Goal: Navigation & Orientation: Find specific page/section

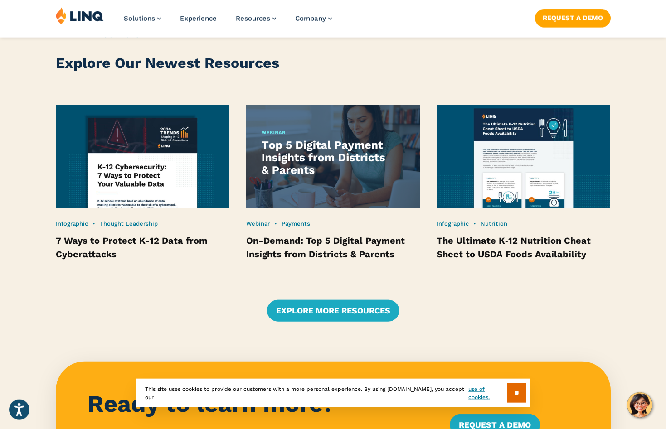
scroll to position [1756, 0]
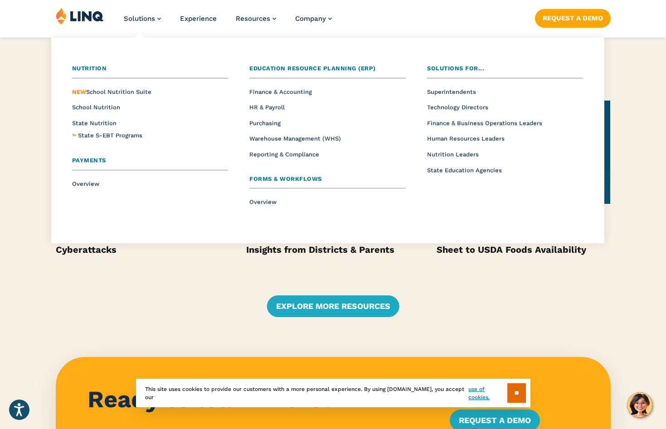
click at [150, 15] on li "Solutions Nutrition Overview NEW School Nutrition Suite School Nutrition State …" at bounding box center [142, 22] width 37 height 30
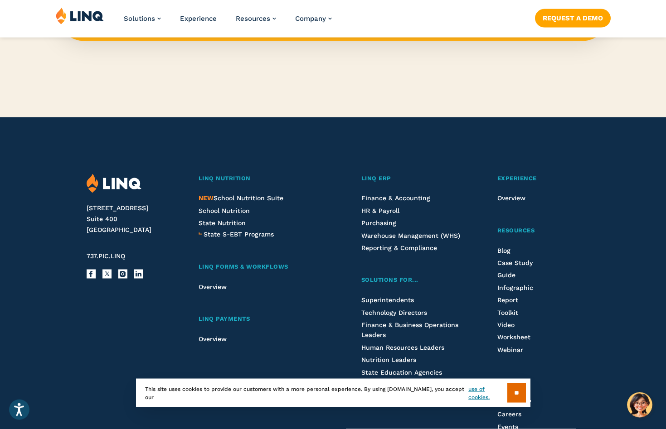
scroll to position [2218, 0]
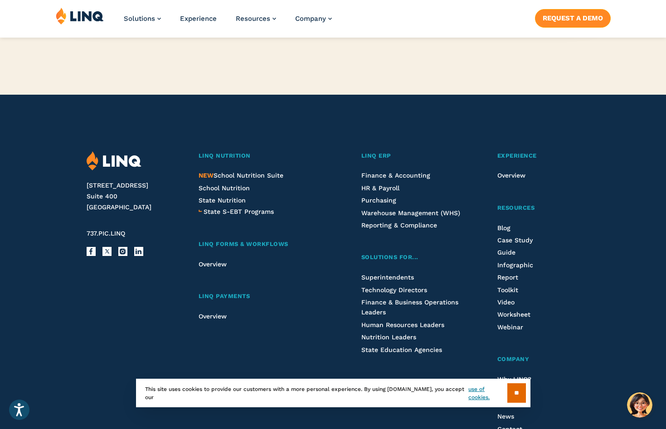
click at [582, 22] on link "Request a Demo" at bounding box center [573, 18] width 76 height 18
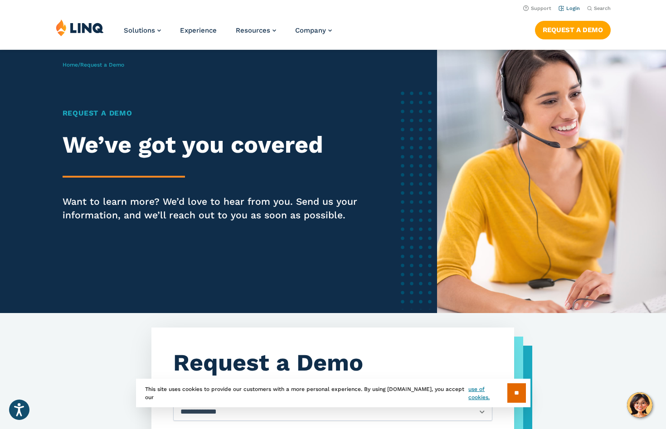
click at [576, 10] on link "Login" at bounding box center [568, 8] width 21 height 6
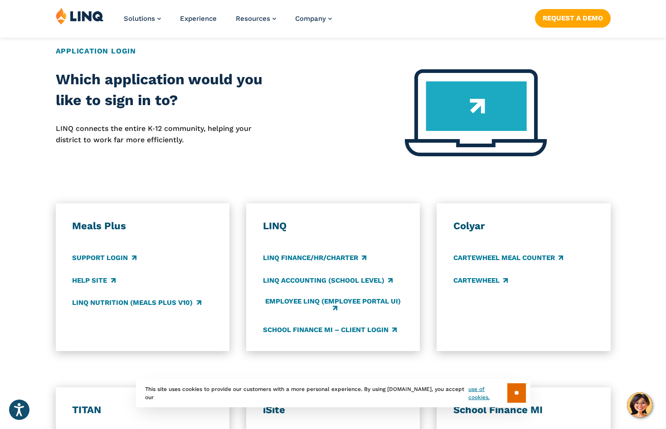
scroll to position [416, 0]
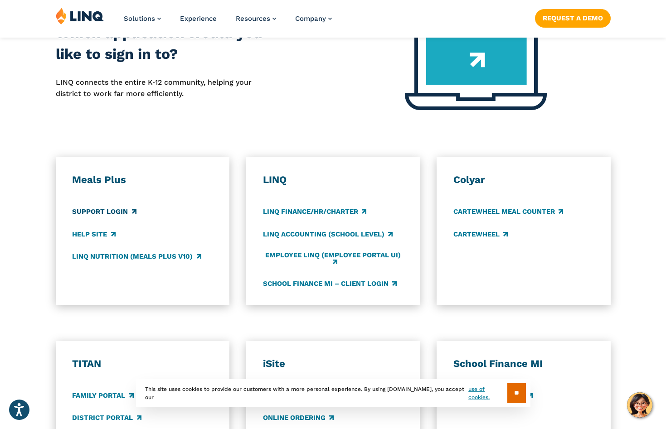
click at [125, 210] on link "Support Login" at bounding box center [104, 212] width 64 height 10
